Goal: Task Accomplishment & Management: Complete application form

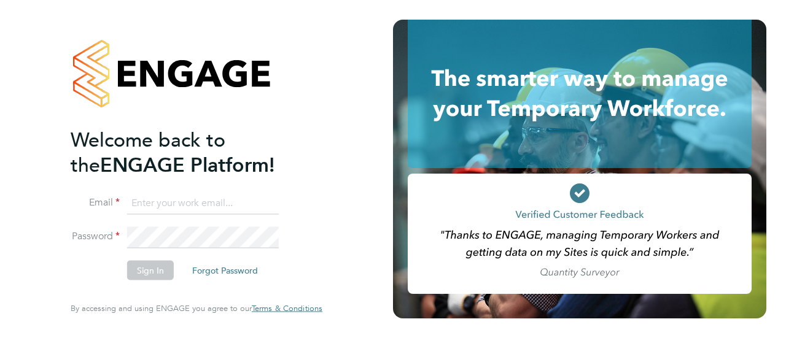
type input "[EMAIL_ADDRESS][DOMAIN_NAME]"
drag, startPoint x: 17, startPoint y: 166, endPoint x: 140, endPoint y: 255, distance: 152.1
click at [18, 166] on div "Welcome back to the ENGAGE Platform! Email vekimenko@gmail.com Password Sign In…" at bounding box center [196, 169] width 393 height 338
click at [146, 271] on button "Sign In" at bounding box center [150, 271] width 47 height 20
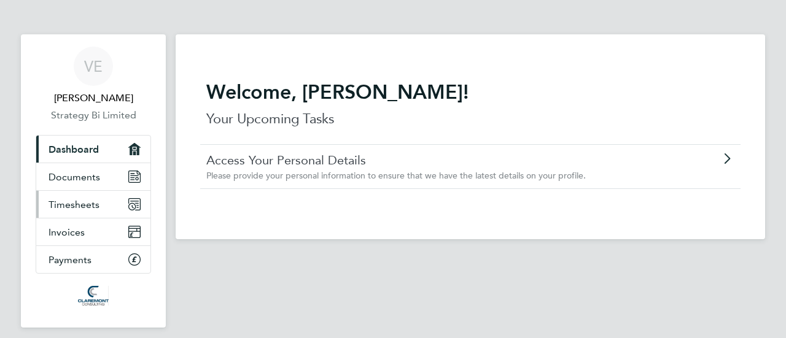
click at [47, 207] on link "Timesheets" at bounding box center [93, 204] width 114 height 27
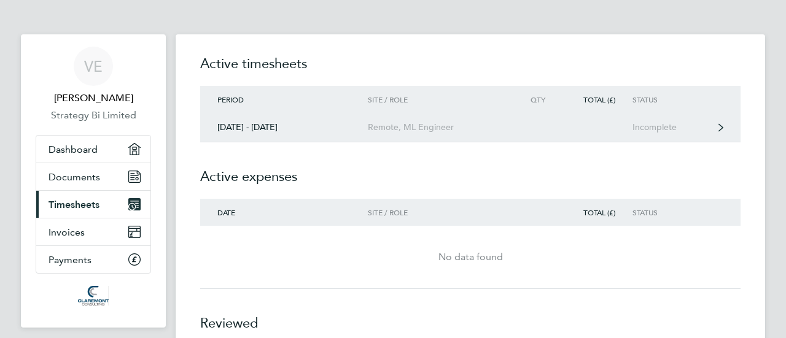
click at [648, 128] on div "Incomplete" at bounding box center [670, 127] width 76 height 10
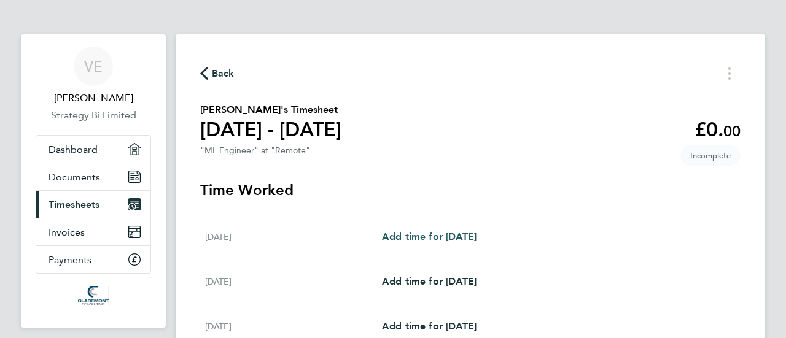
click at [429, 234] on span "Add time for [DATE]" at bounding box center [429, 237] width 95 height 12
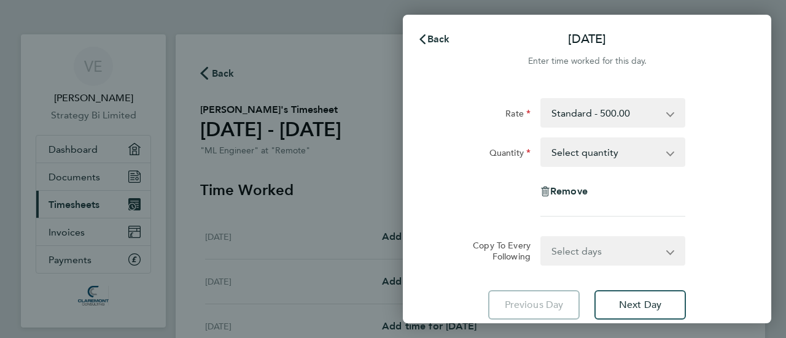
click at [597, 150] on select "Select quantity 0.5 1" at bounding box center [606, 152] width 128 height 27
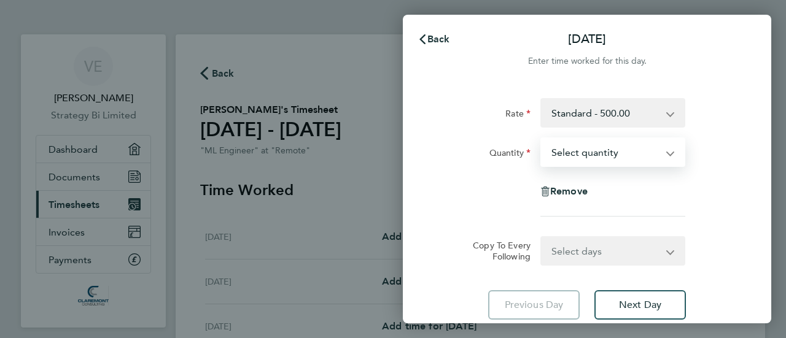
select select "1"
click at [542, 139] on select "Select quantity 0.5 1" at bounding box center [606, 152] width 128 height 27
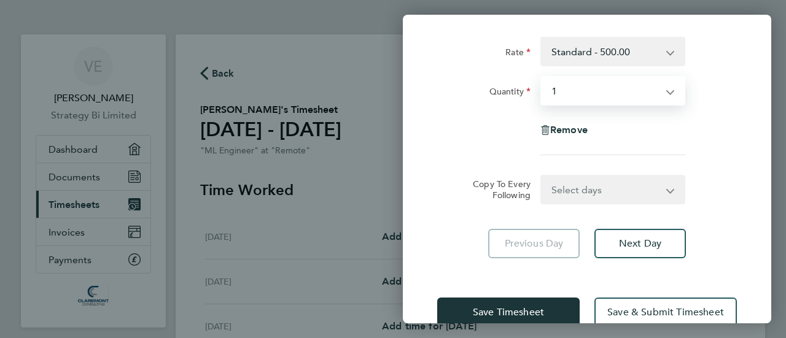
click at [632, 185] on select "Select days Day Weekday (Mon-Fri) Weekend (Sat-Sun) [DATE] [DATE] [DATE] [DATE]…" at bounding box center [606, 189] width 129 height 27
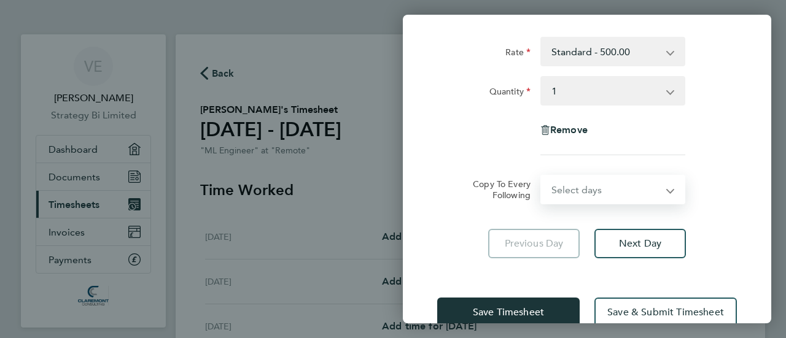
select select "WEEKDAY"
click at [542, 176] on select "Select days Day Weekday (Mon-Fri) Weekend (Sat-Sun) [DATE] [DATE] [DATE] [DATE]…" at bounding box center [606, 189] width 129 height 27
select select "[DATE]"
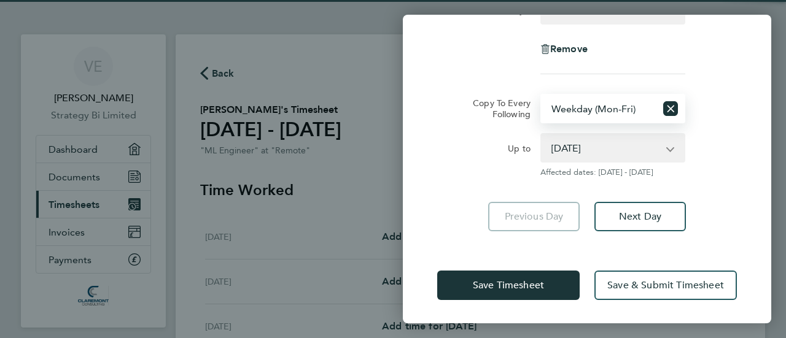
scroll to position [143, 0]
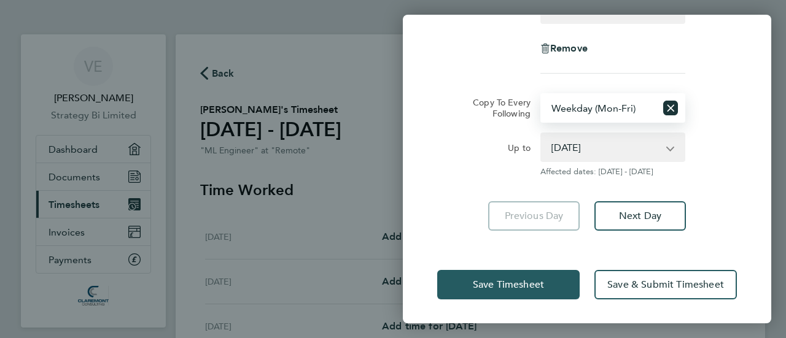
click at [474, 285] on span "Save Timesheet" at bounding box center [508, 285] width 71 height 12
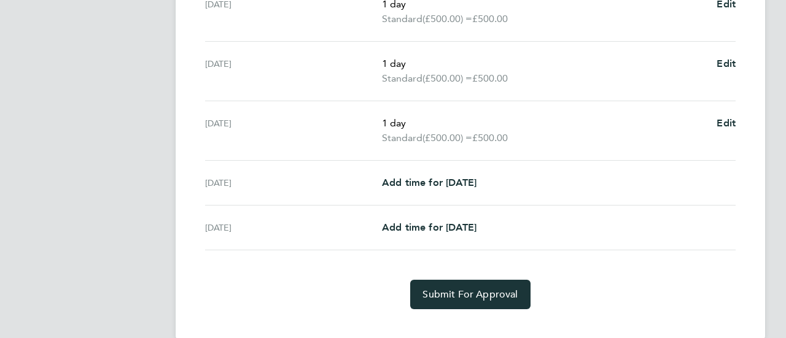
scroll to position [507, 0]
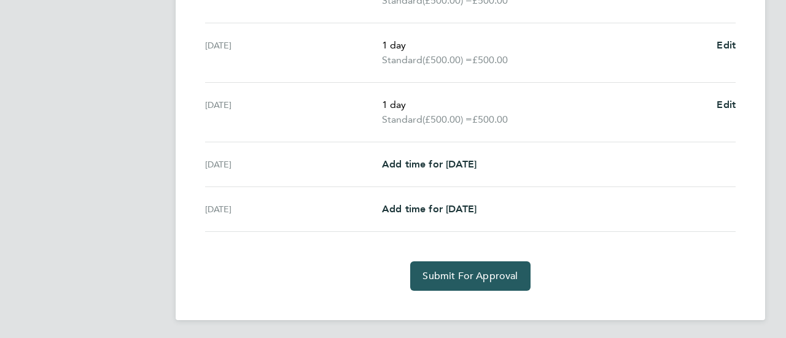
click at [494, 273] on span "Submit For Approval" at bounding box center [469, 276] width 95 height 12
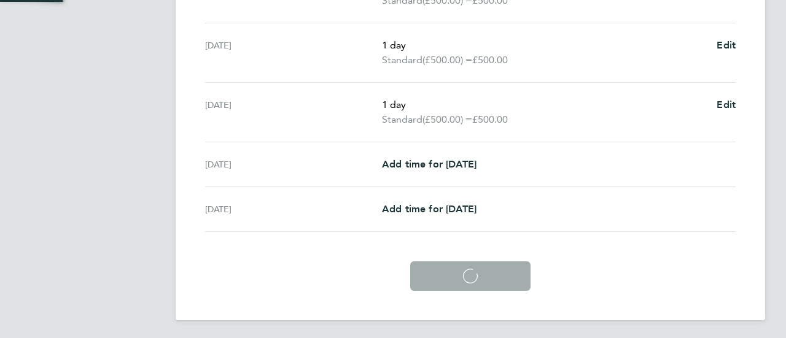
scroll to position [448, 0]
